Goal: Information Seeking & Learning: Find specific fact

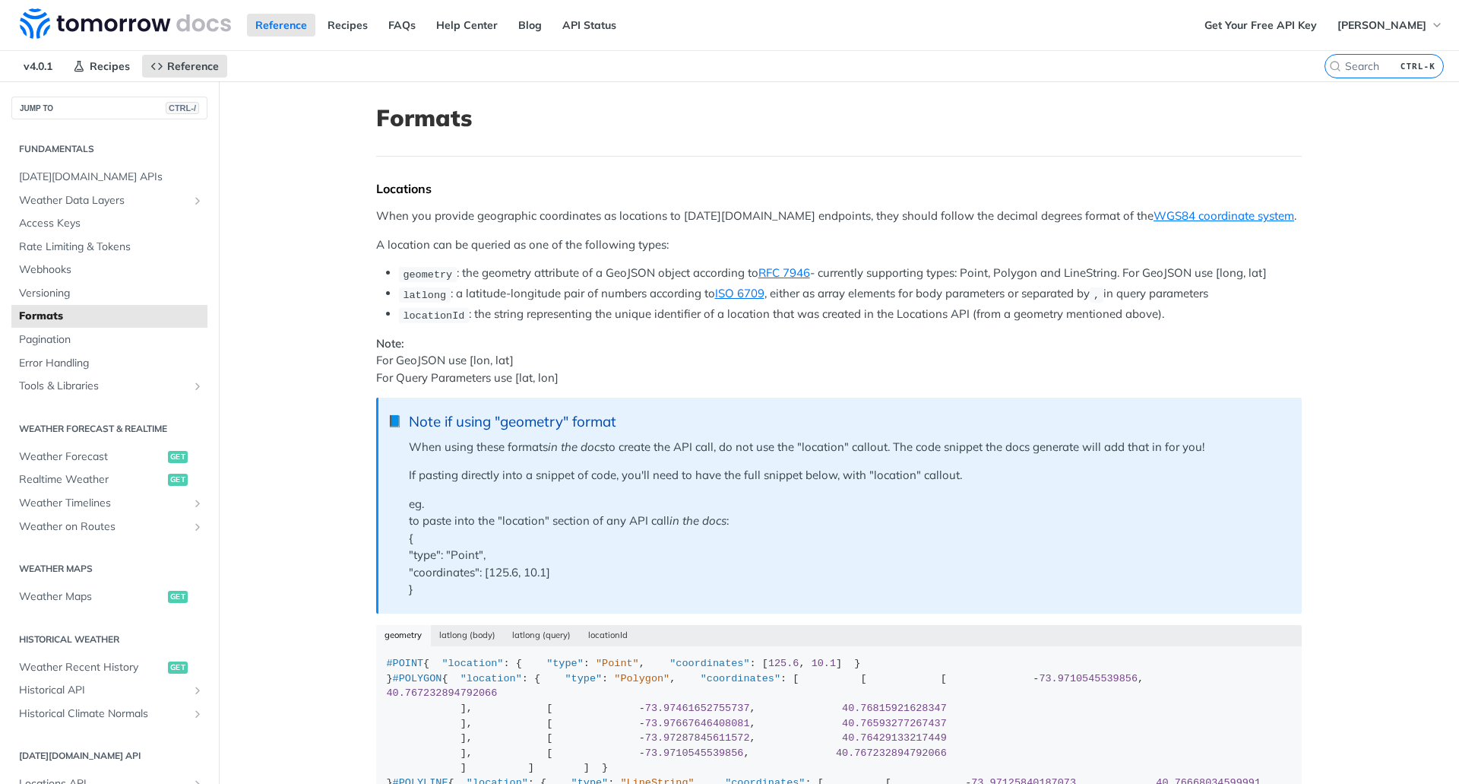
scroll to position [5641, 0]
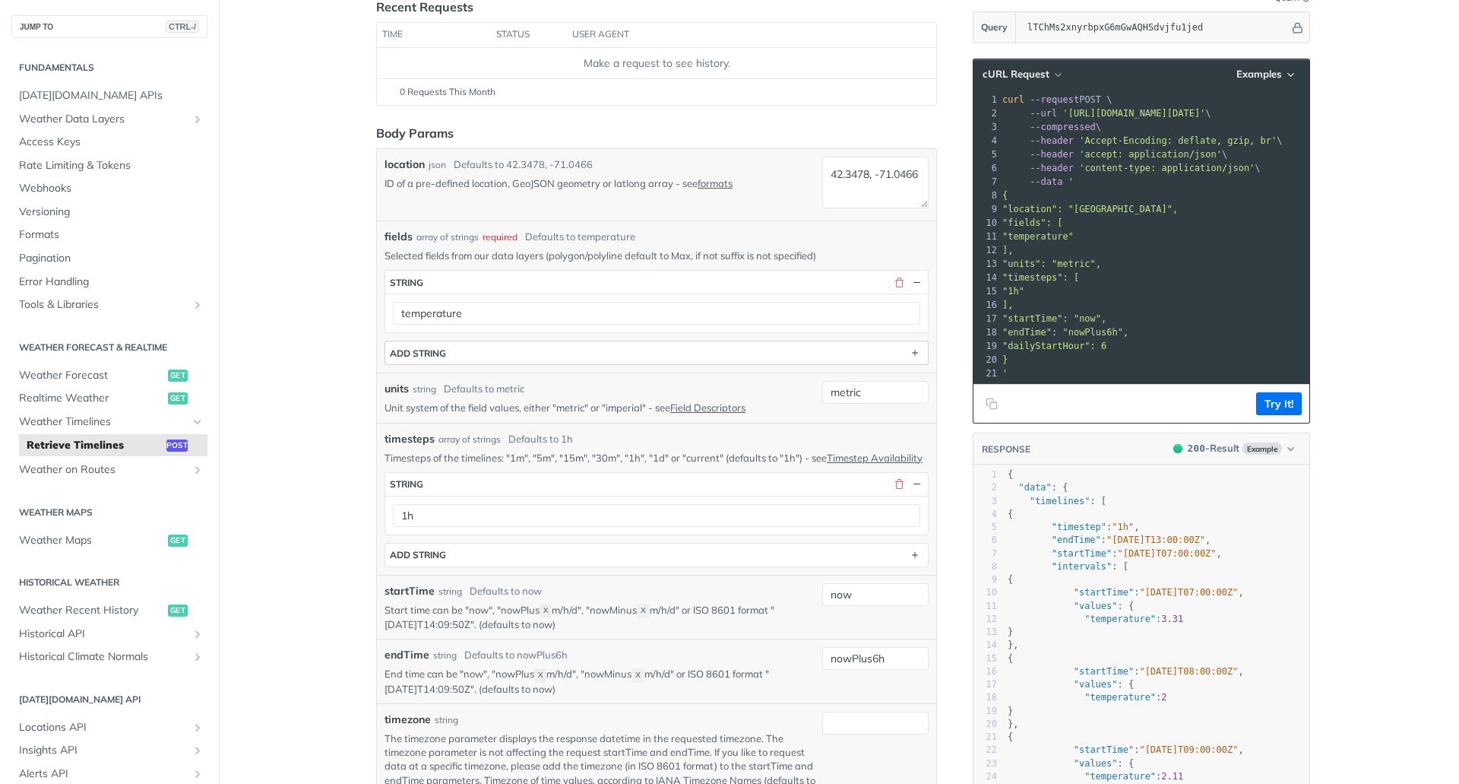
scroll to position [130, 0]
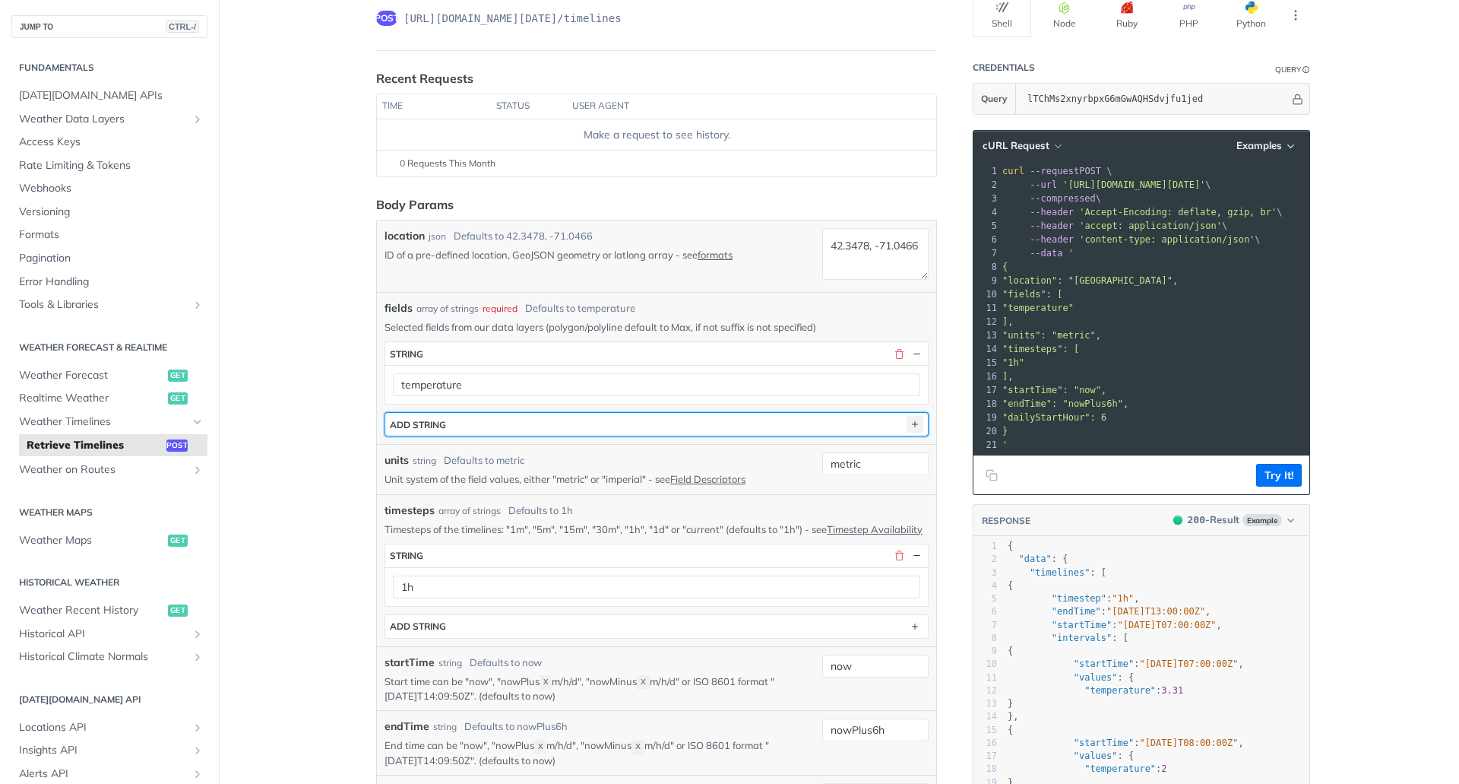
click at [915, 421] on icon "button" at bounding box center [915, 424] width 17 height 17
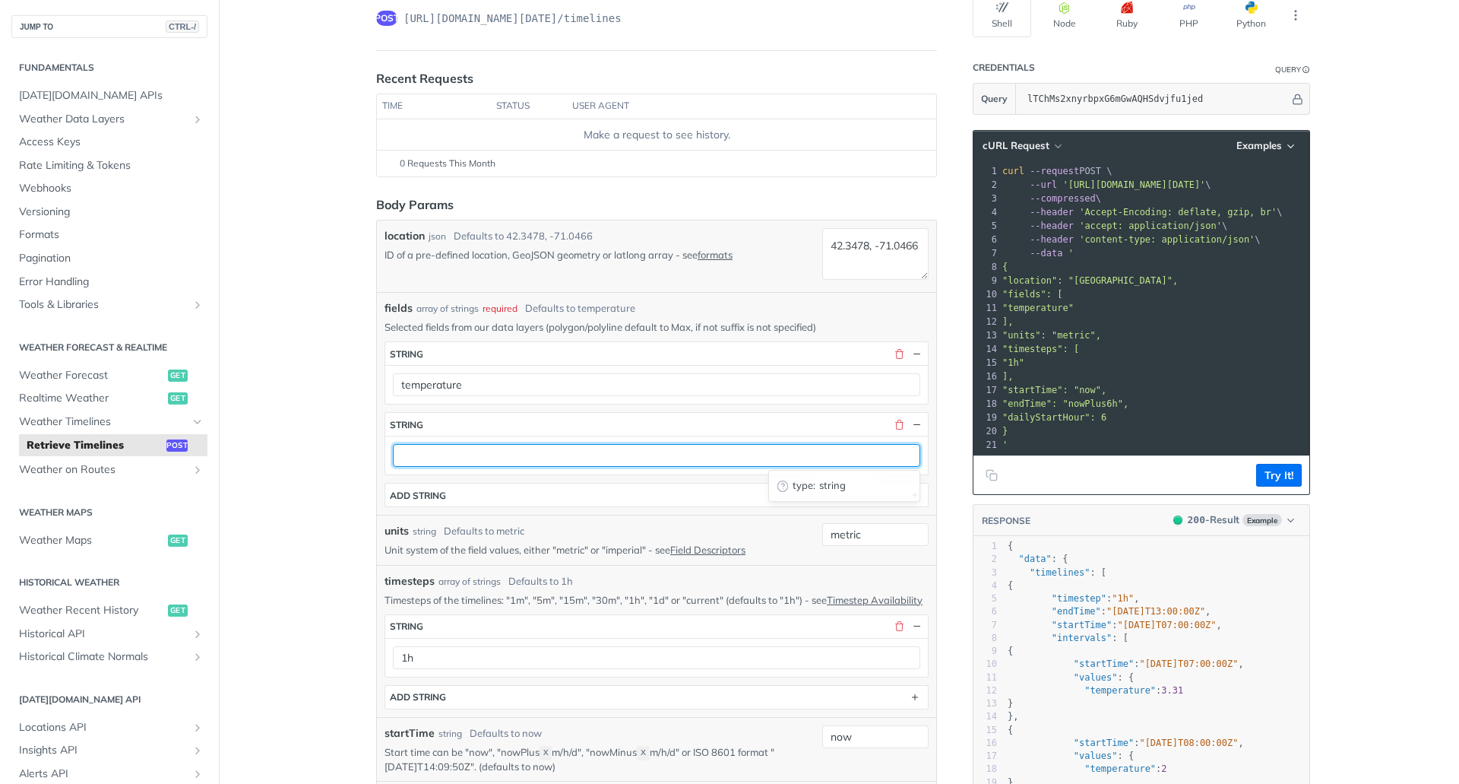
click at [890, 454] on input "text" at bounding box center [656, 455] width 527 height 23
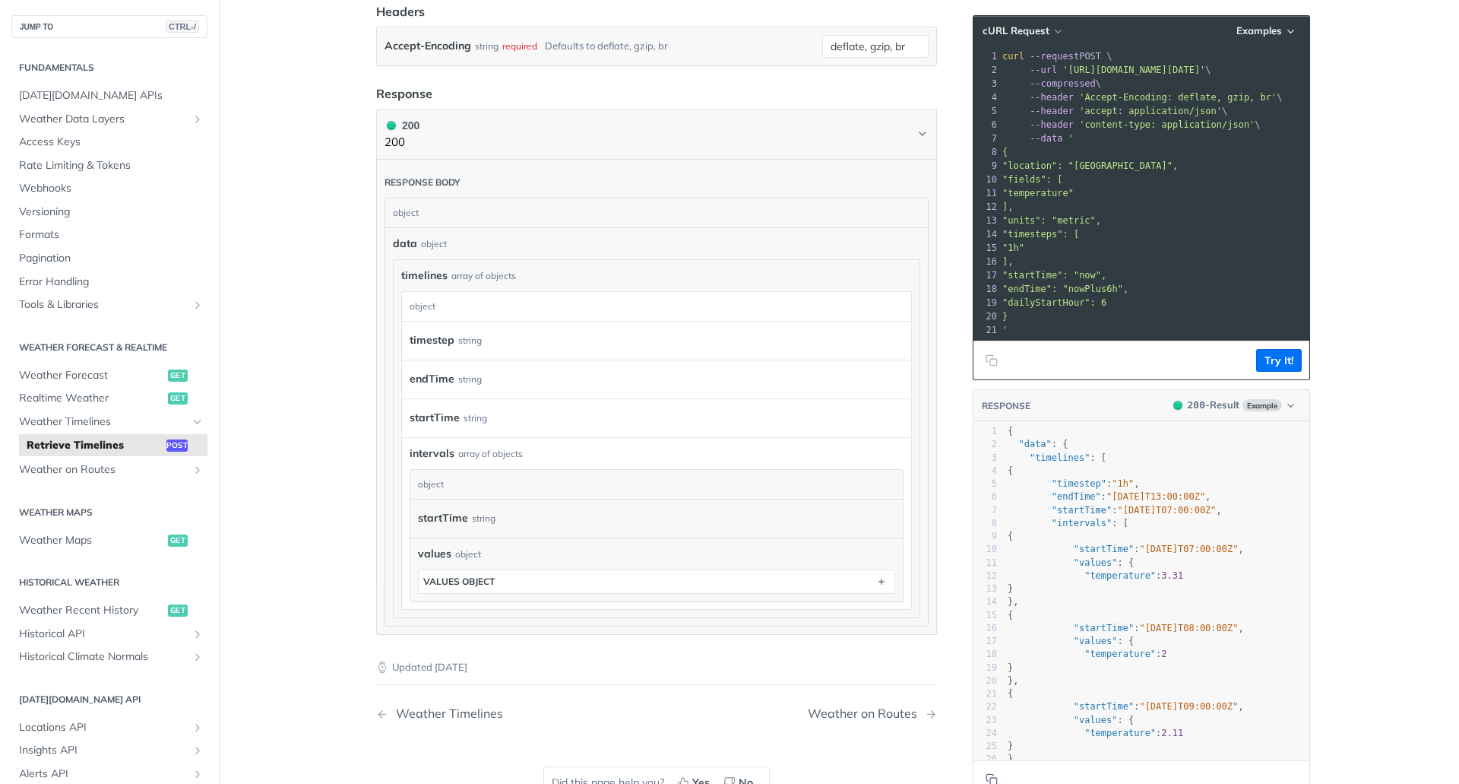
scroll to position [1368, 0]
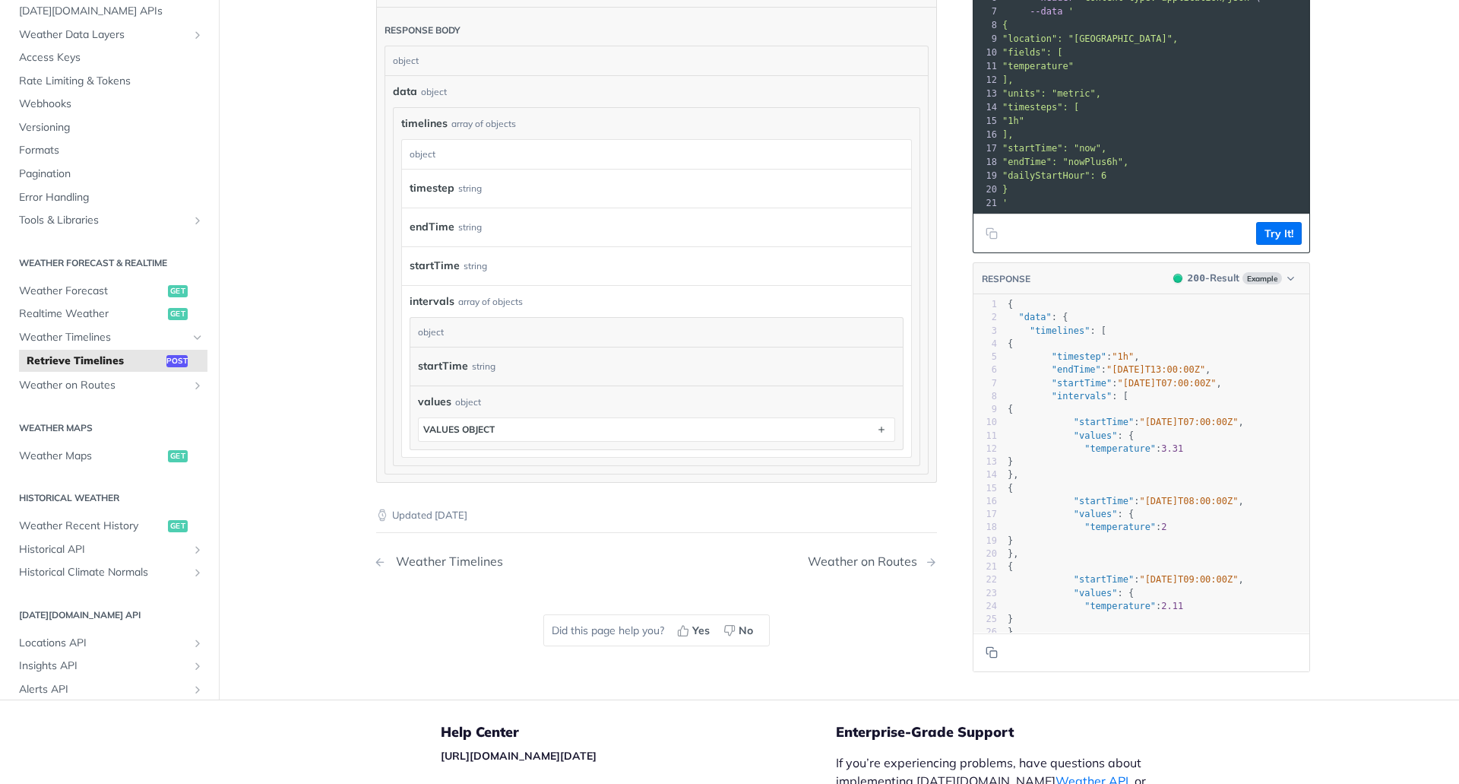
click at [432, 569] on div "Weather Timelines" at bounding box center [445, 561] width 115 height 14
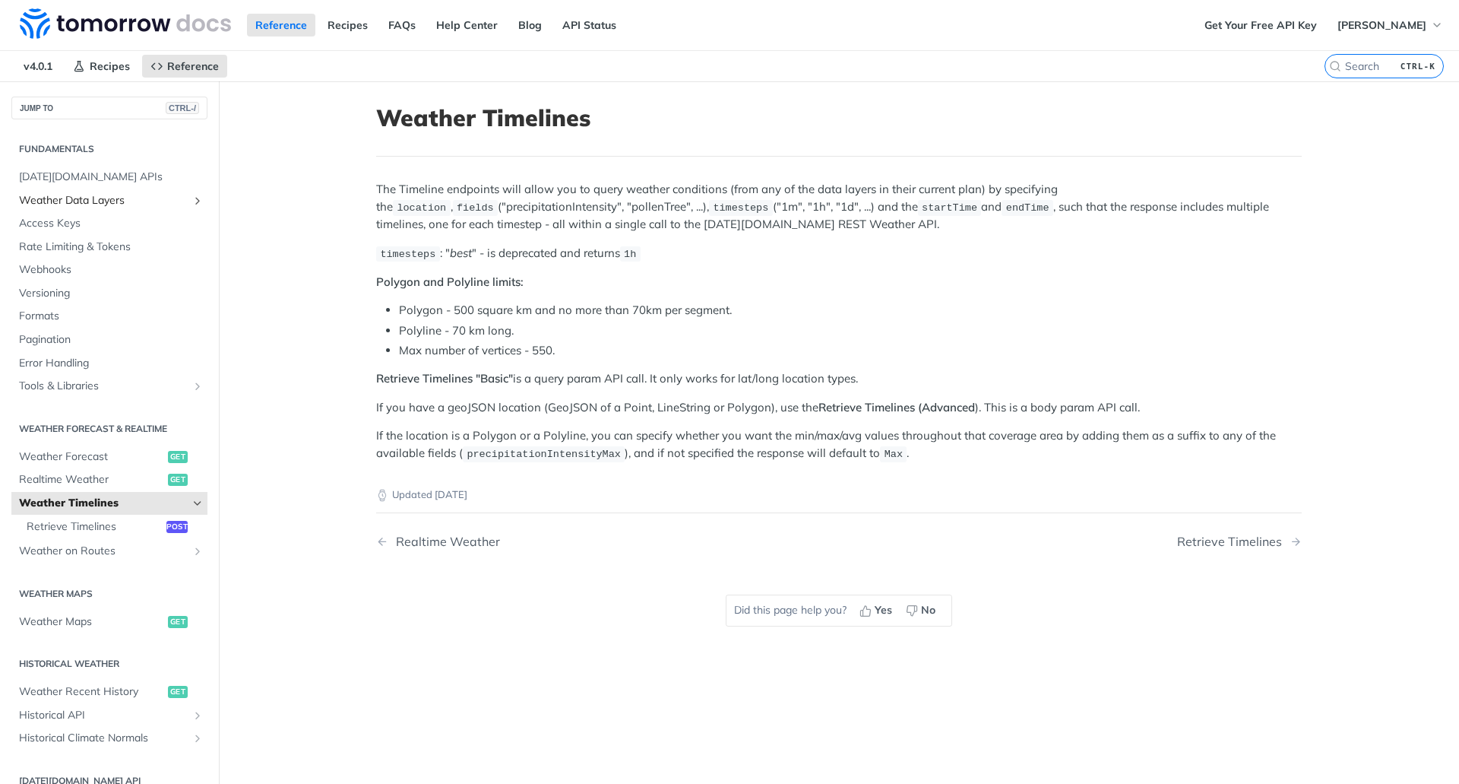
click at [169, 201] on span "Weather Data Layers" at bounding box center [103, 200] width 169 height 15
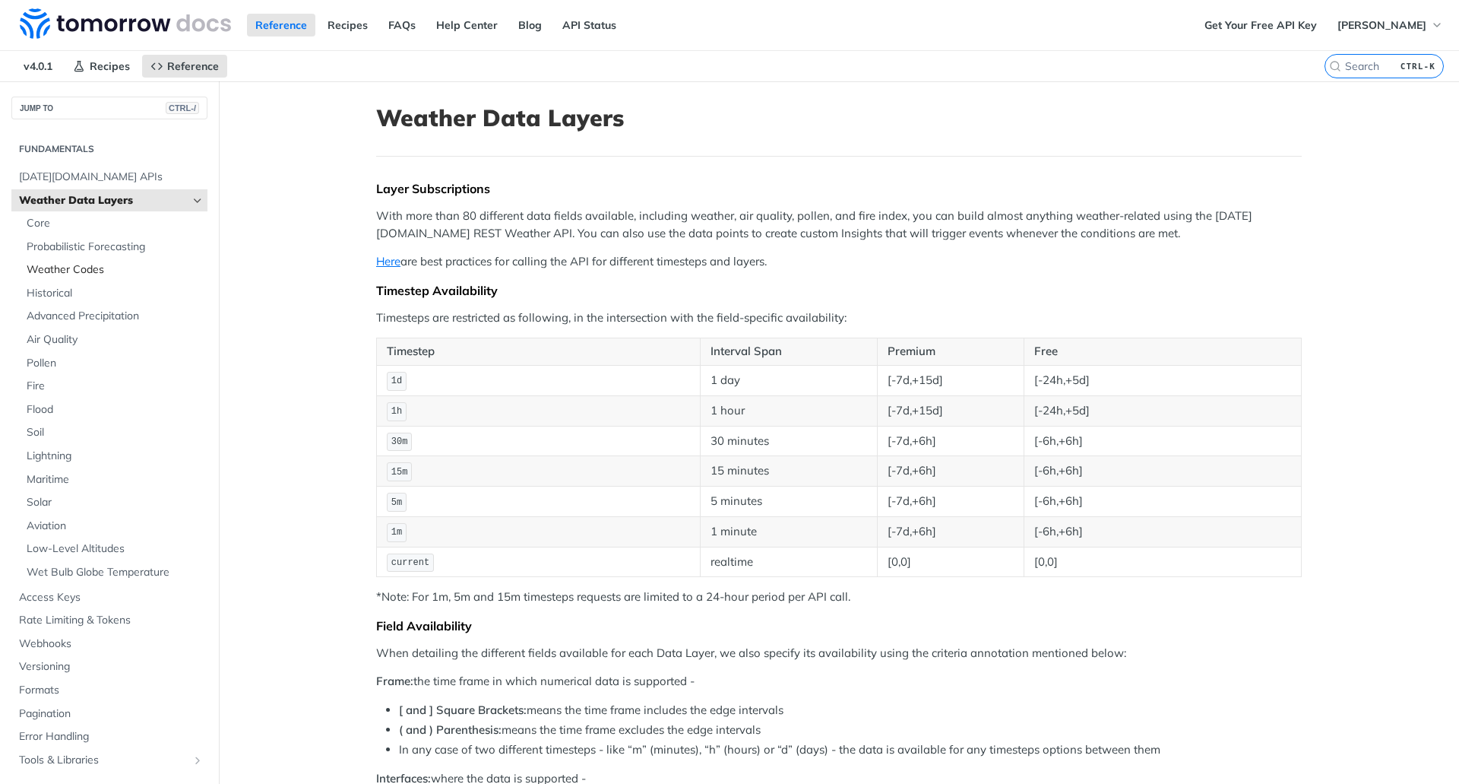
click at [90, 268] on span "Weather Codes" at bounding box center [115, 269] width 177 height 15
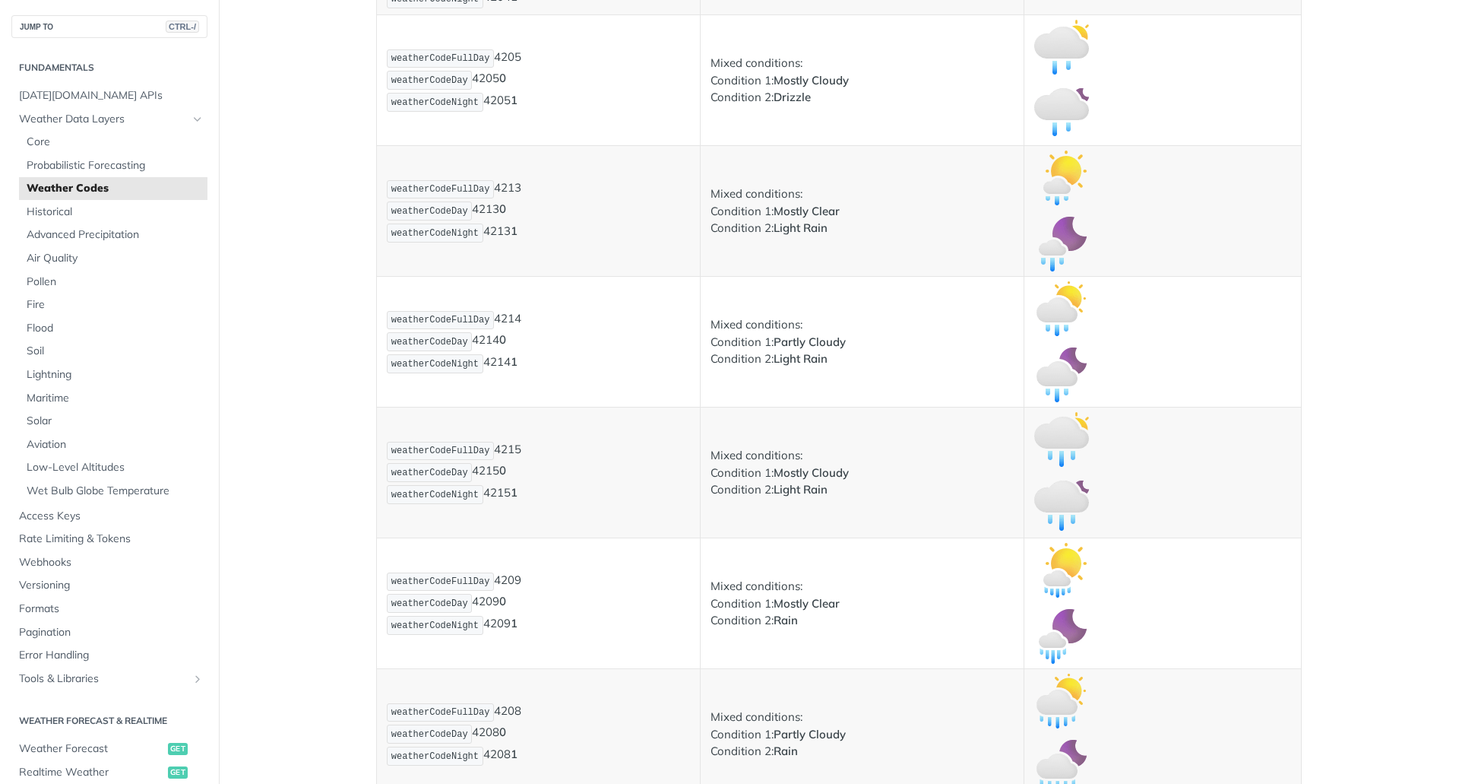
scroll to position [2128, 0]
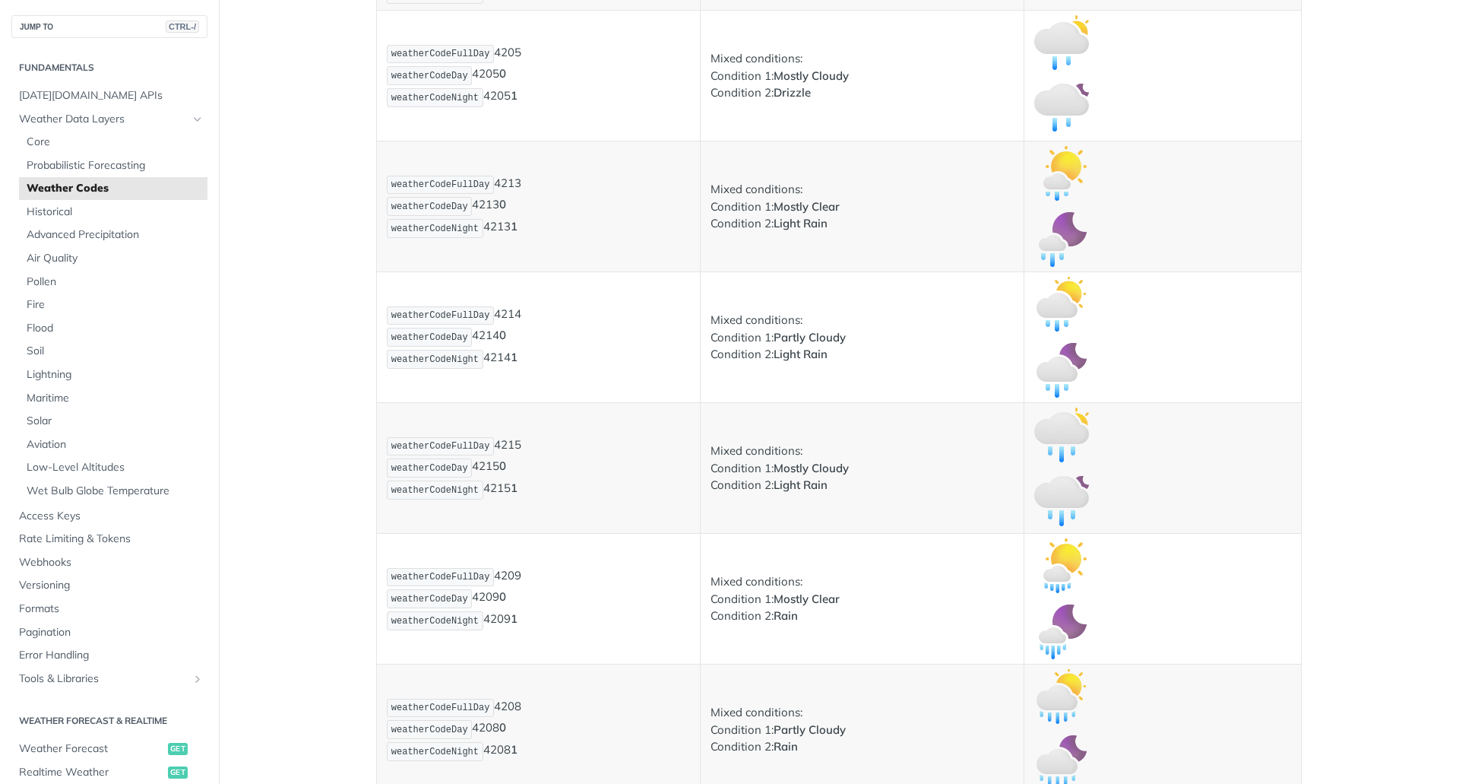
click at [439, 81] on span "weatherCodeDay" at bounding box center [429, 76] width 77 height 11
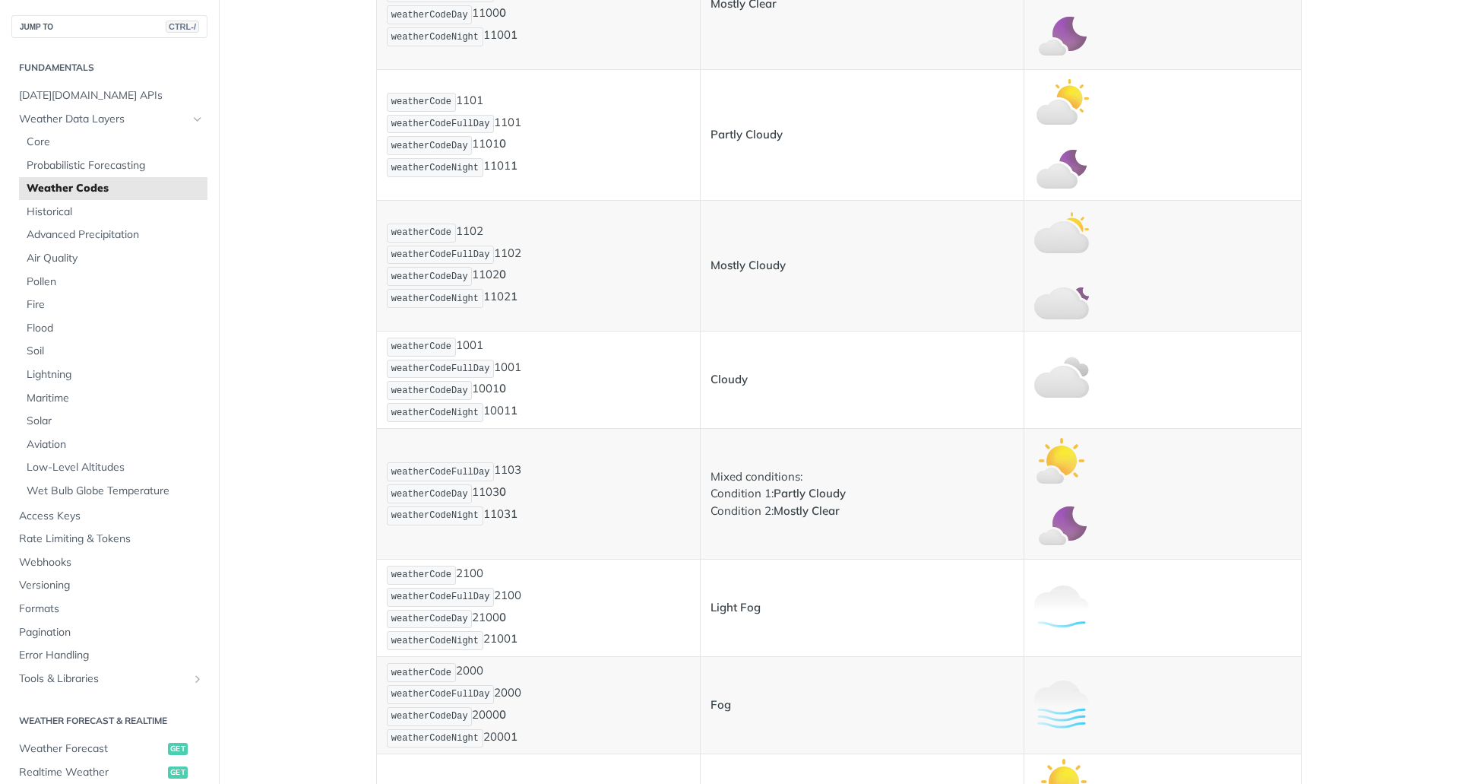
scroll to position [532, 0]
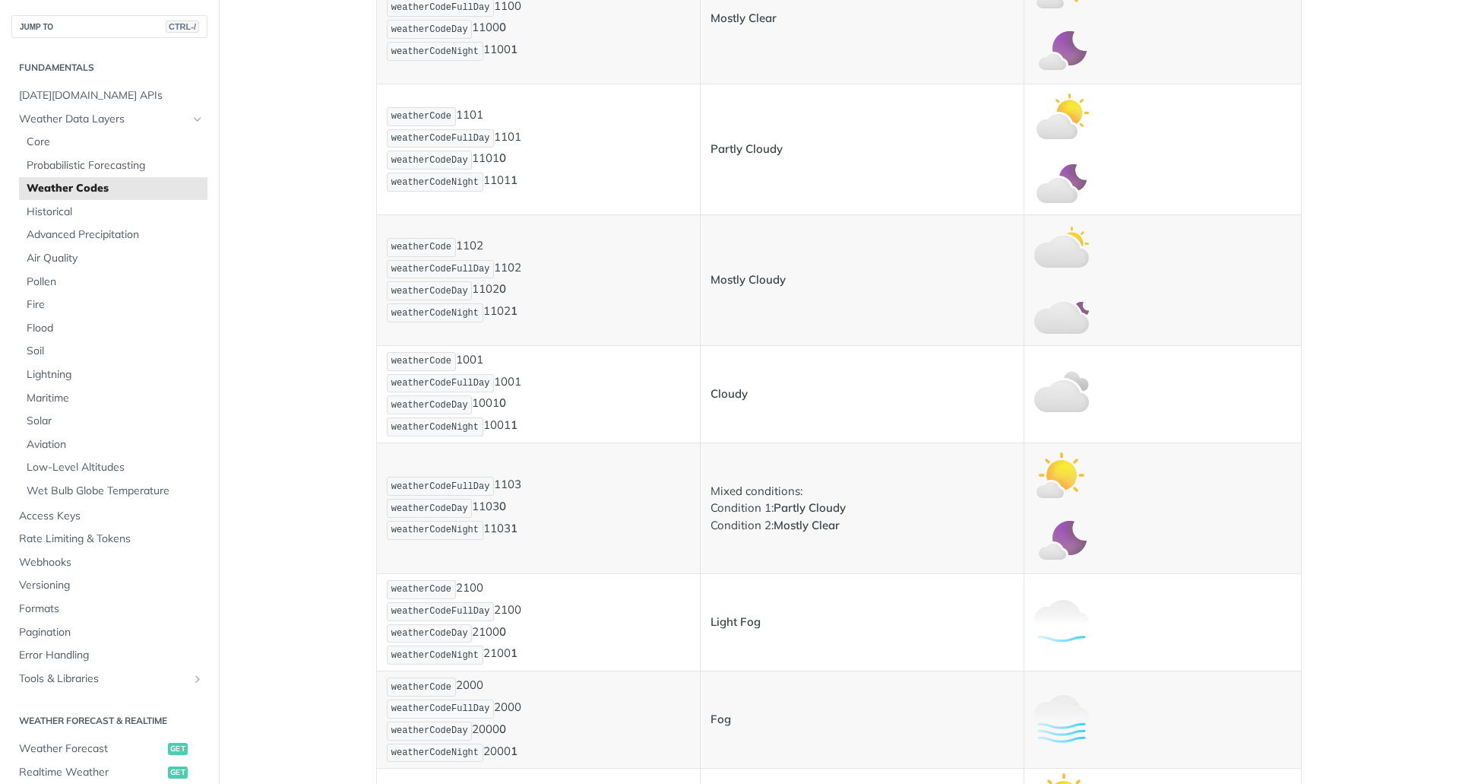
click at [415, 366] on span "weatherCode" at bounding box center [421, 361] width 60 height 11
copy span "weatherCode"
click at [33, 144] on span "Core" at bounding box center [115, 142] width 177 height 15
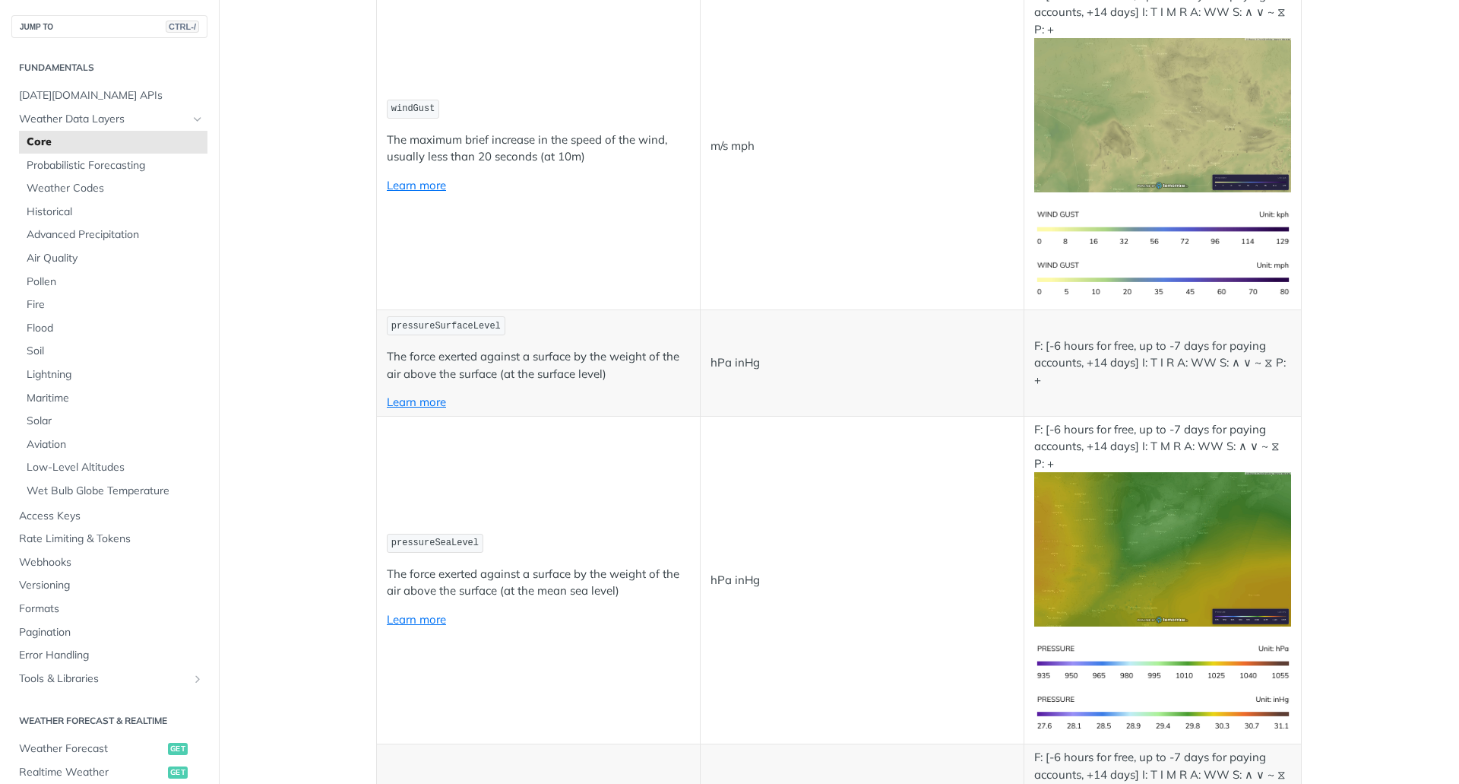
scroll to position [1140, 0]
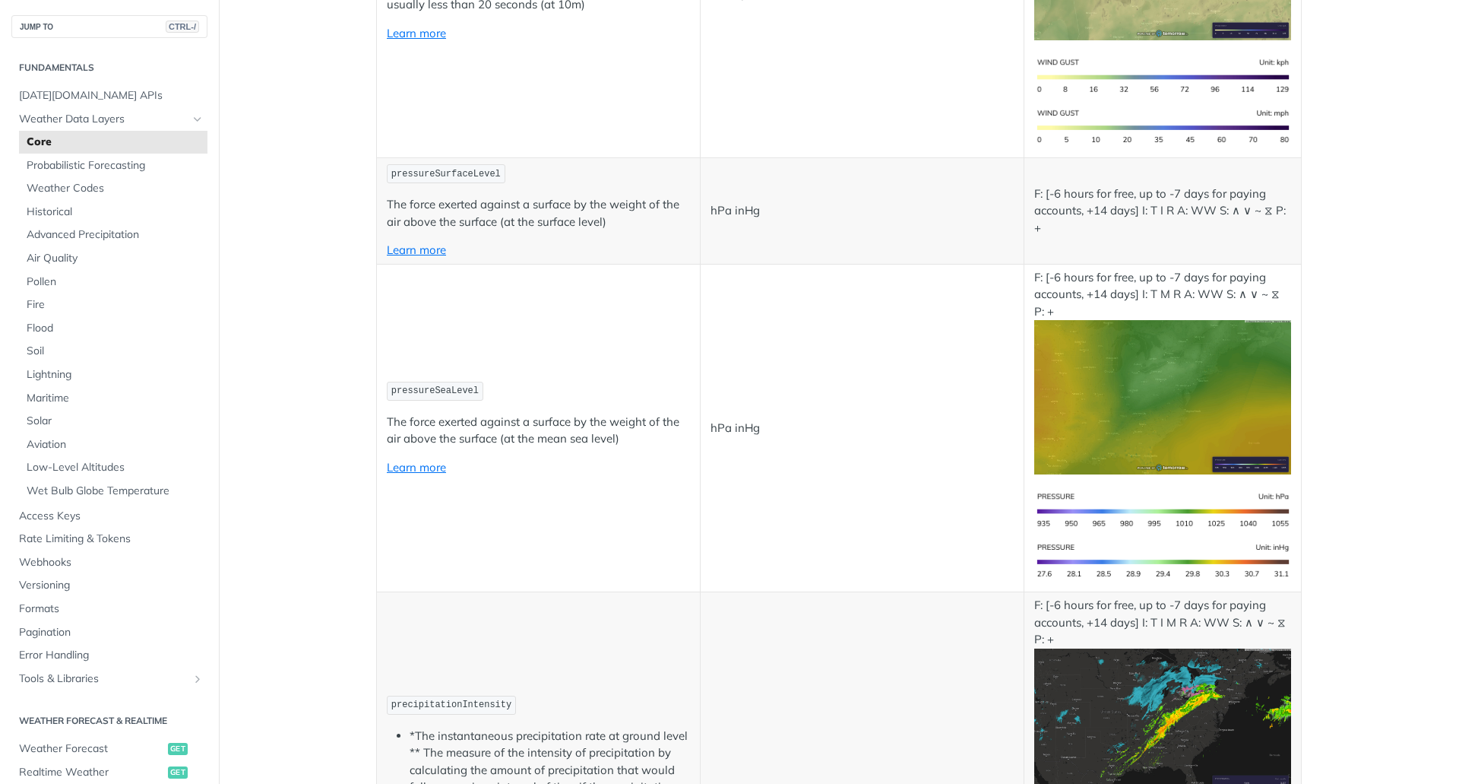
copy span "windSpeed"
